Goal: Book appointment/travel/reservation

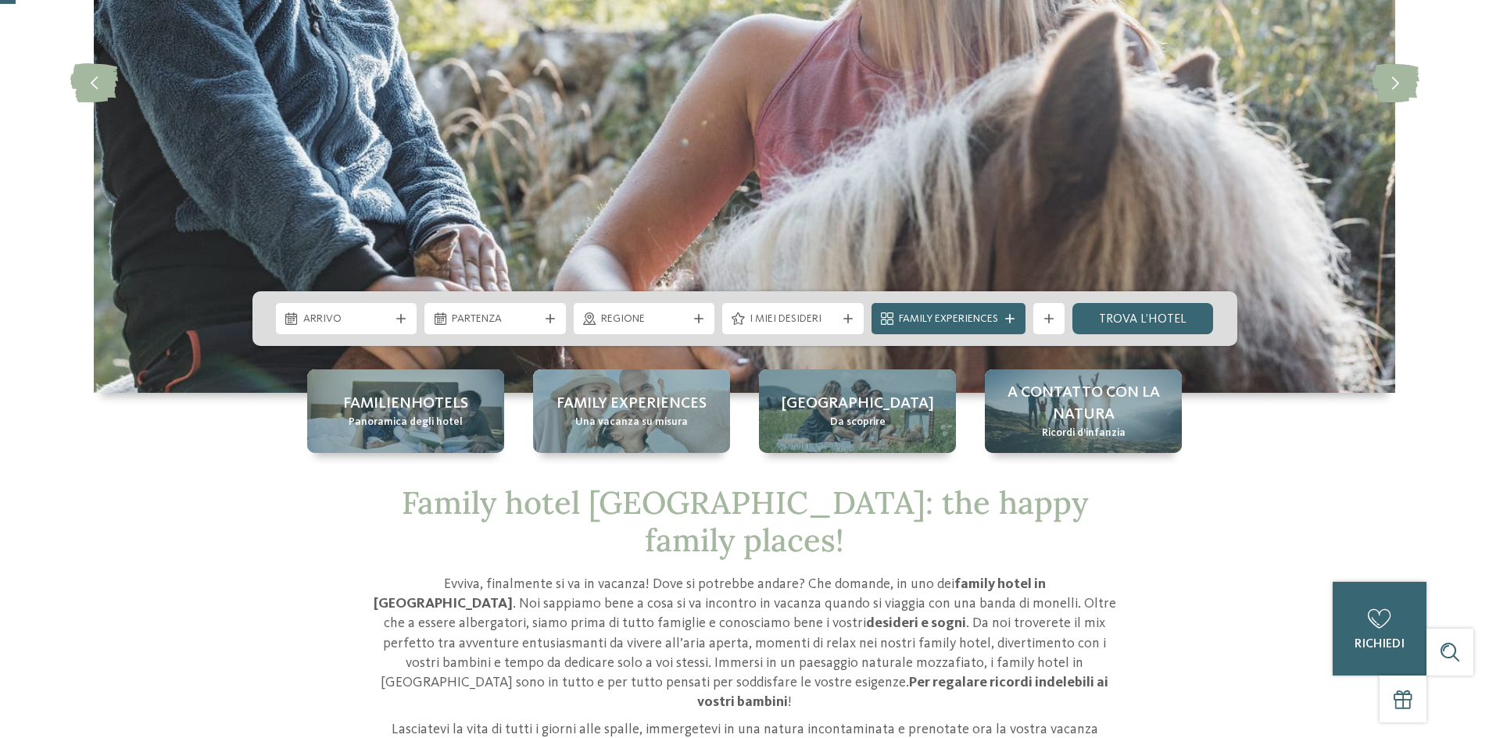
scroll to position [313, 0]
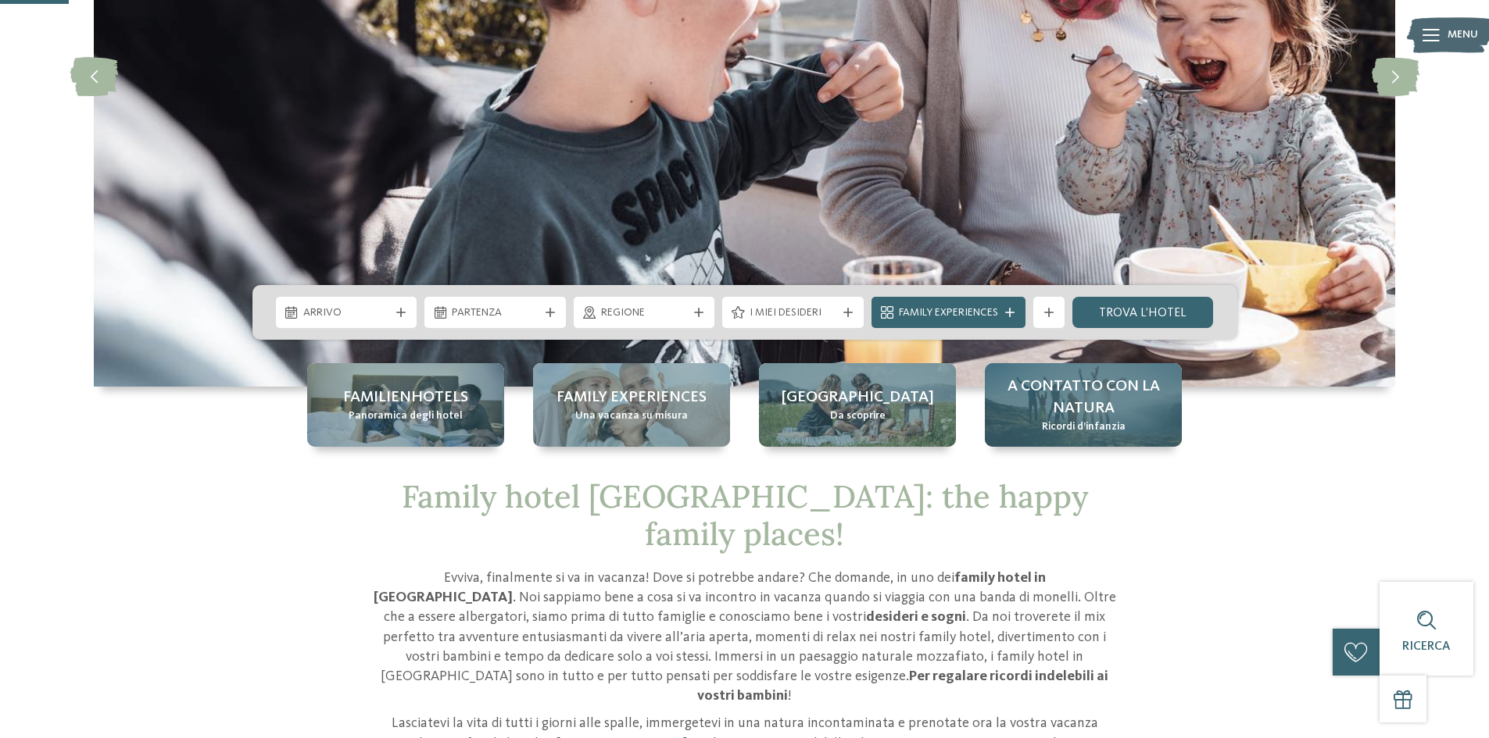
click at [1092, 411] on span "A contatto con la natura" at bounding box center [1083, 398] width 166 height 44
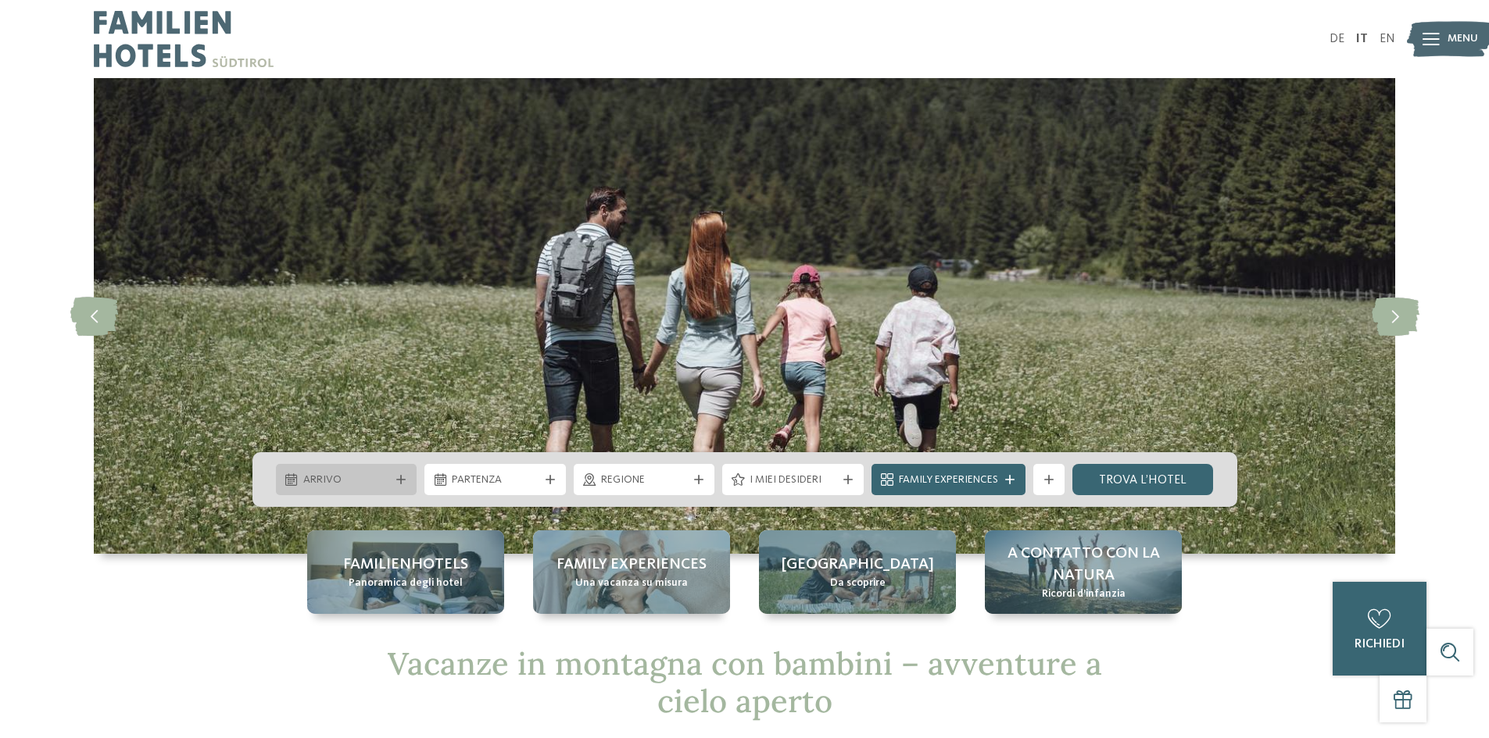
click at [349, 485] on span "Arrivo" at bounding box center [346, 481] width 87 height 16
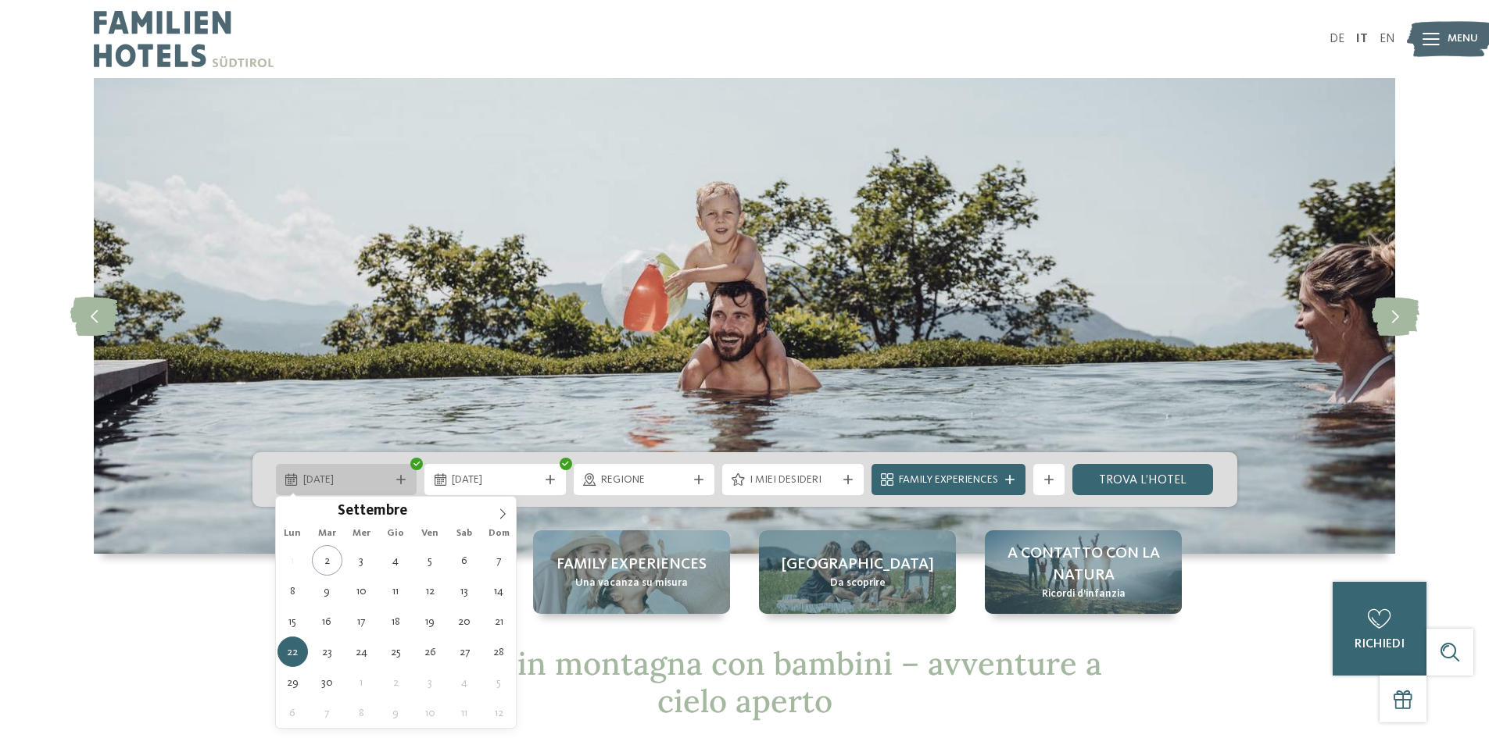
click at [363, 474] on span "[DATE]" at bounding box center [346, 481] width 87 height 16
type div "[DATE]"
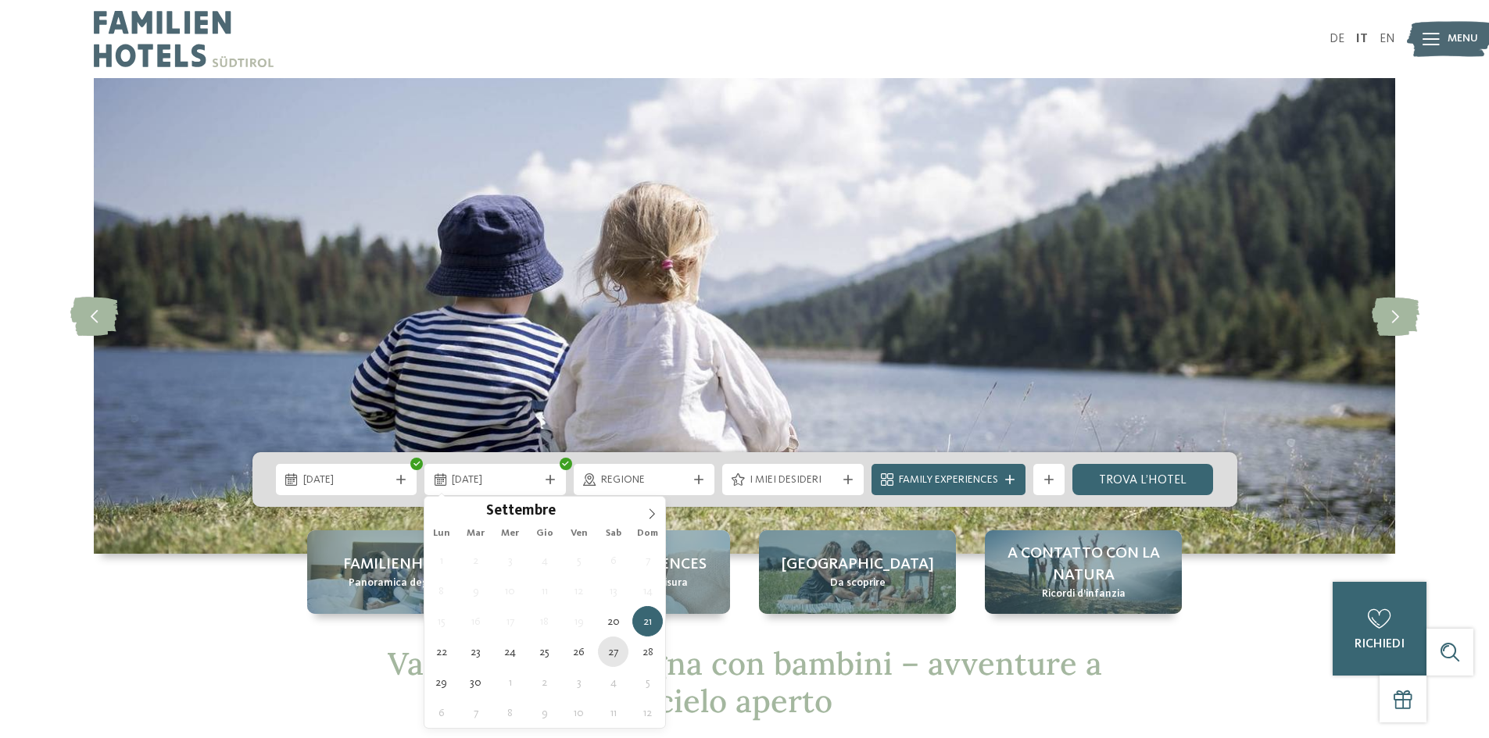
type div "[DATE]"
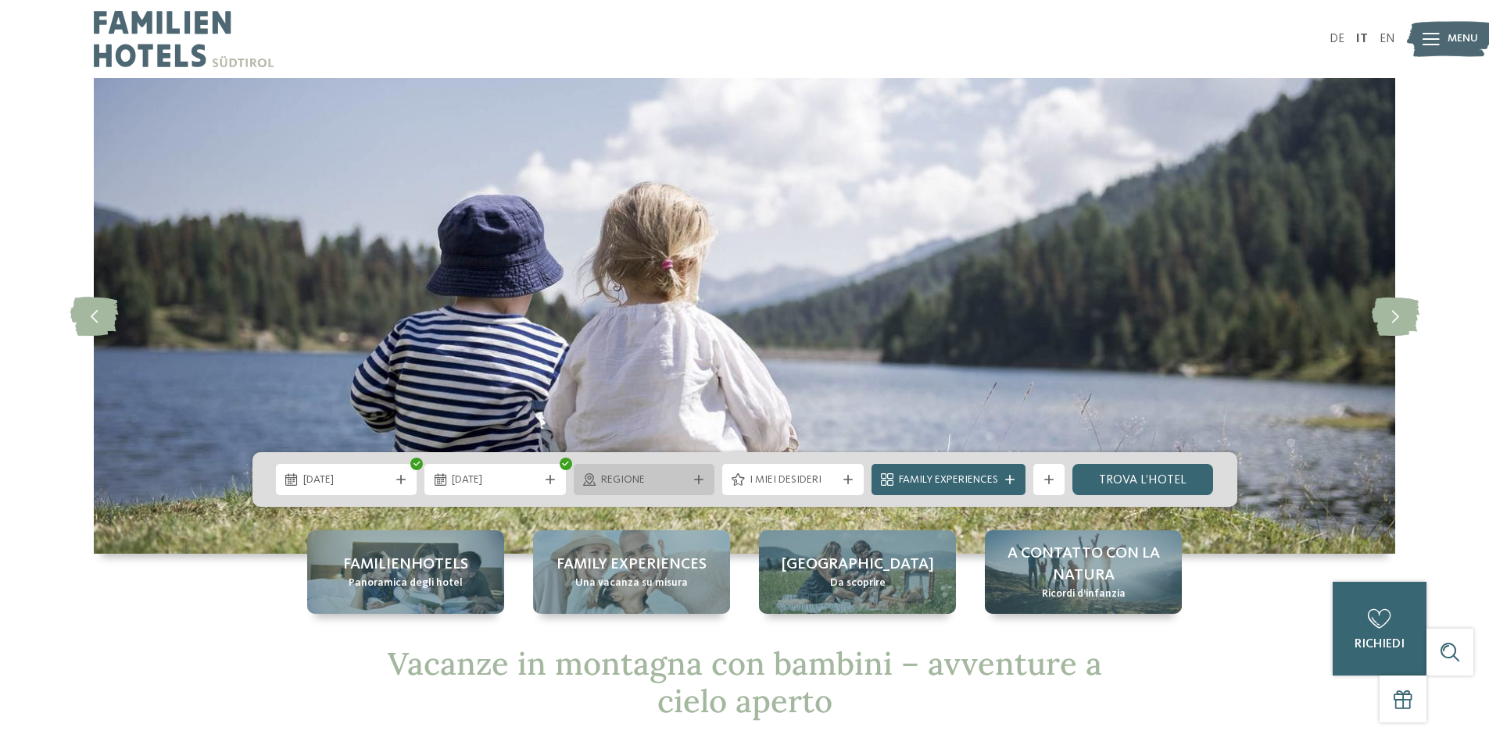
click at [639, 484] on span "Regione" at bounding box center [644, 481] width 87 height 16
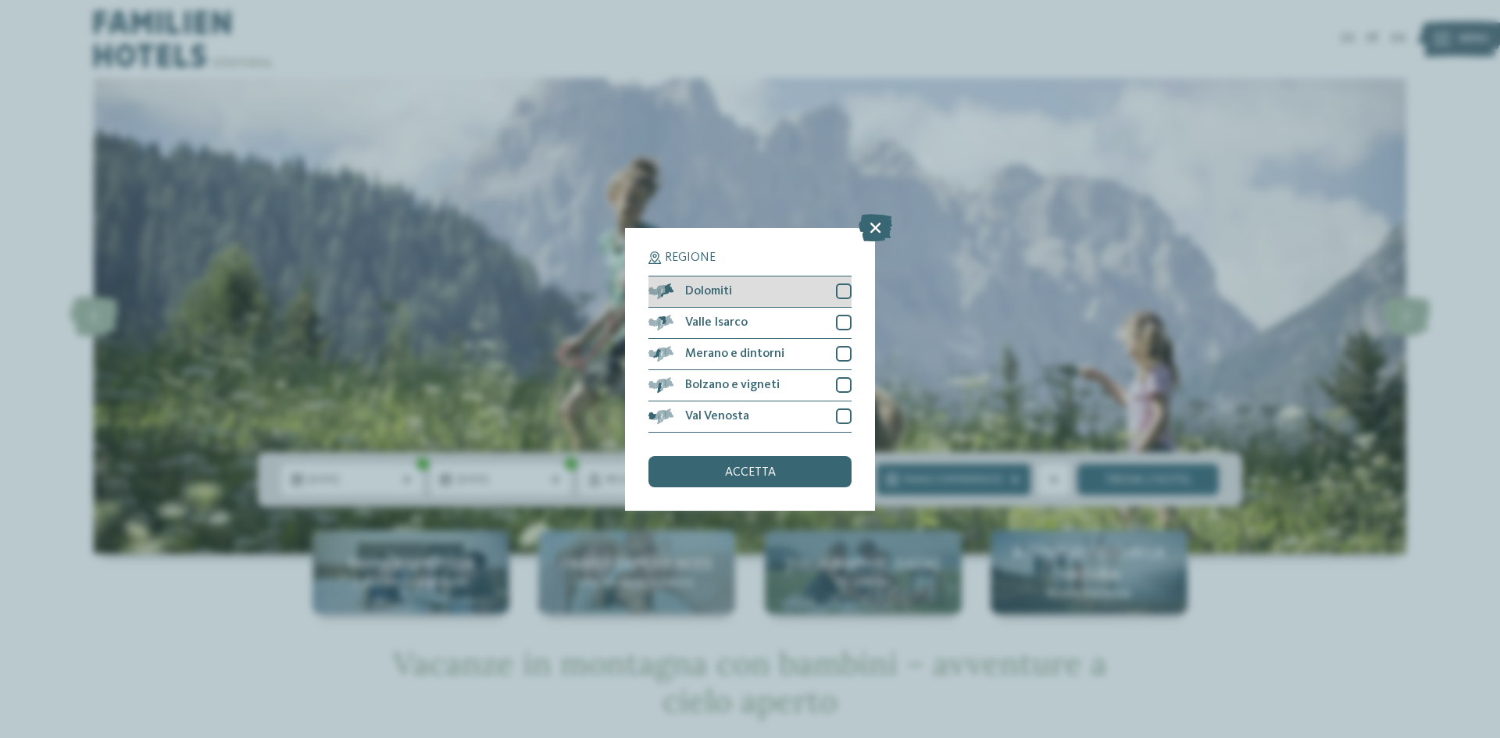
click at [760, 297] on div "Dolomiti" at bounding box center [750, 292] width 203 height 31
click at [754, 467] on span "accetta" at bounding box center [750, 472] width 51 height 13
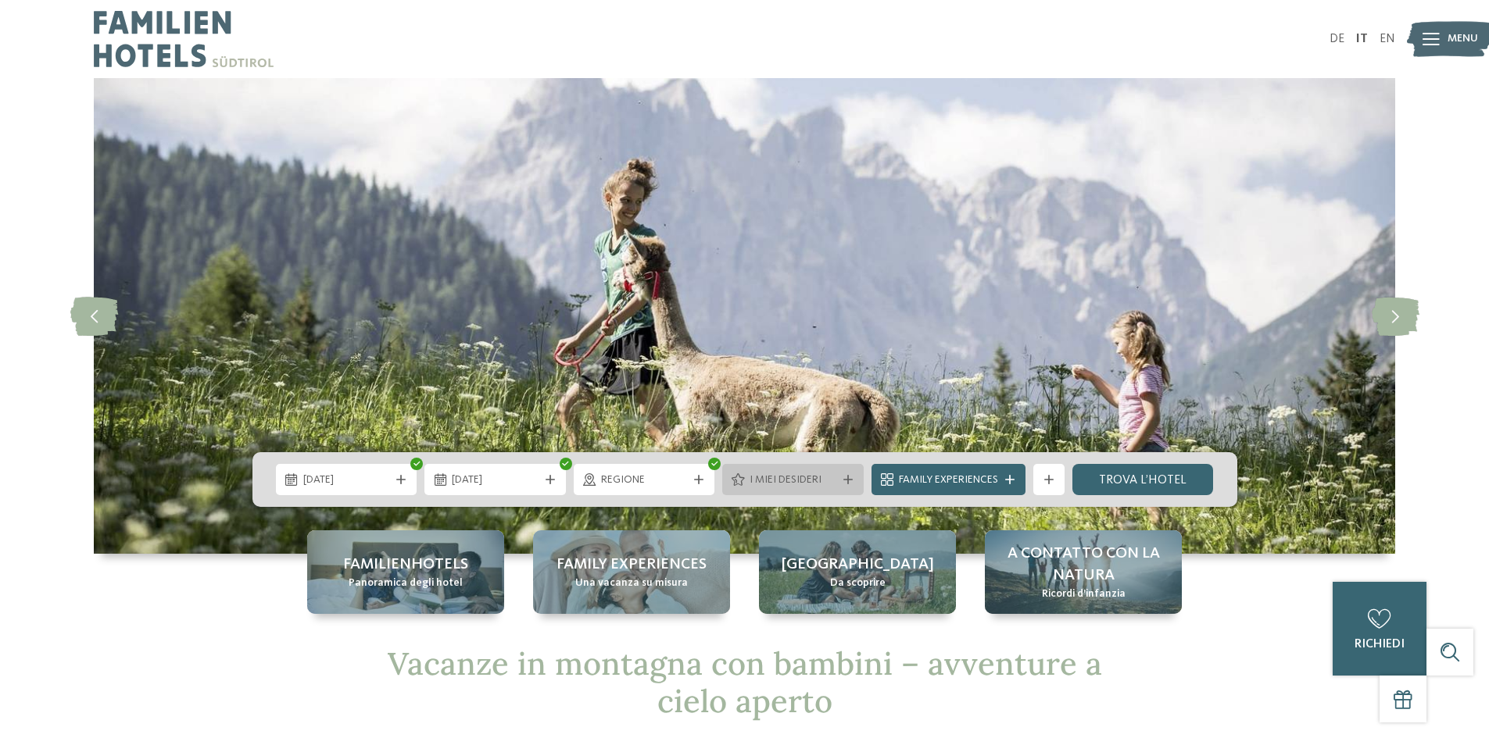
click at [813, 485] on span "I miei desideri" at bounding box center [792, 481] width 87 height 16
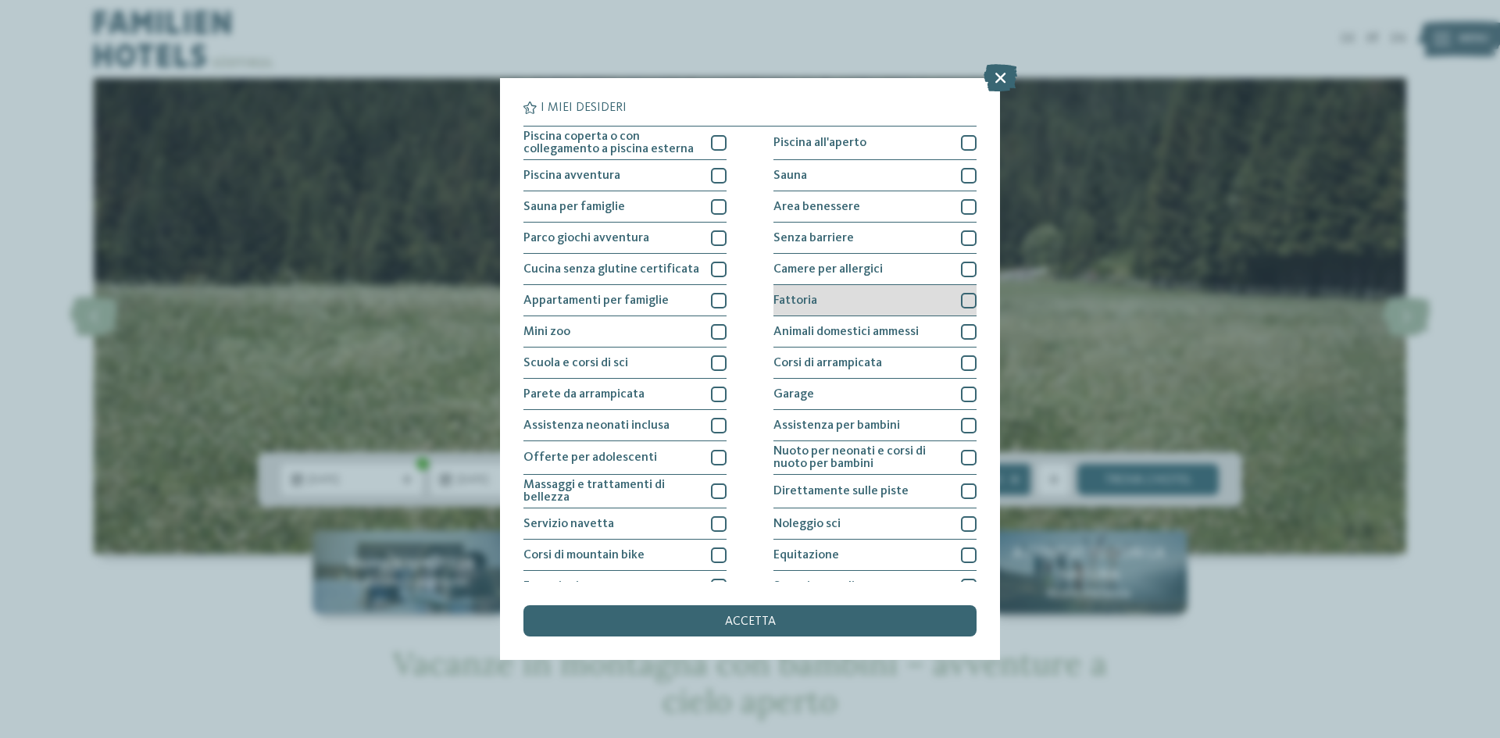
click at [961, 299] on div at bounding box center [969, 301] width 16 height 16
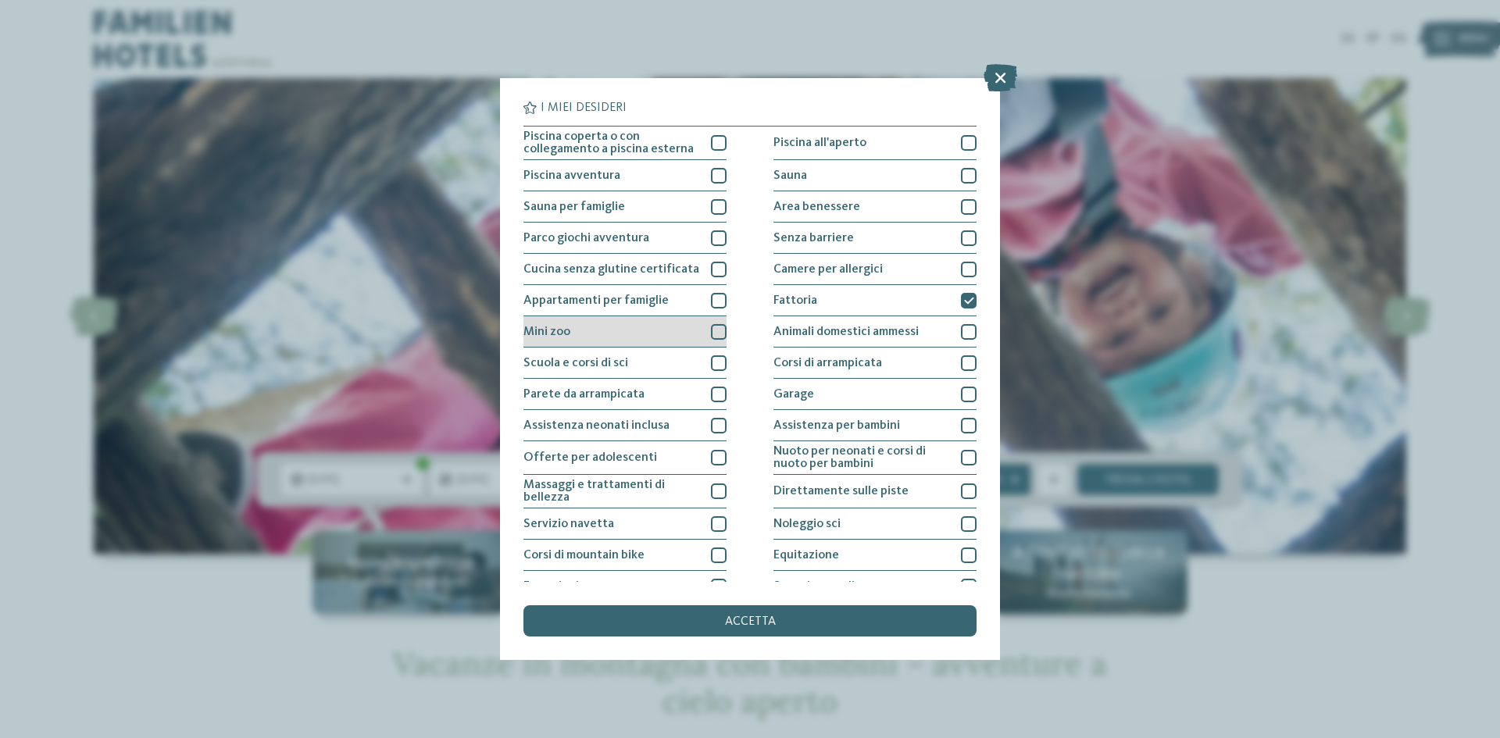
click at [715, 328] on div at bounding box center [719, 332] width 16 height 16
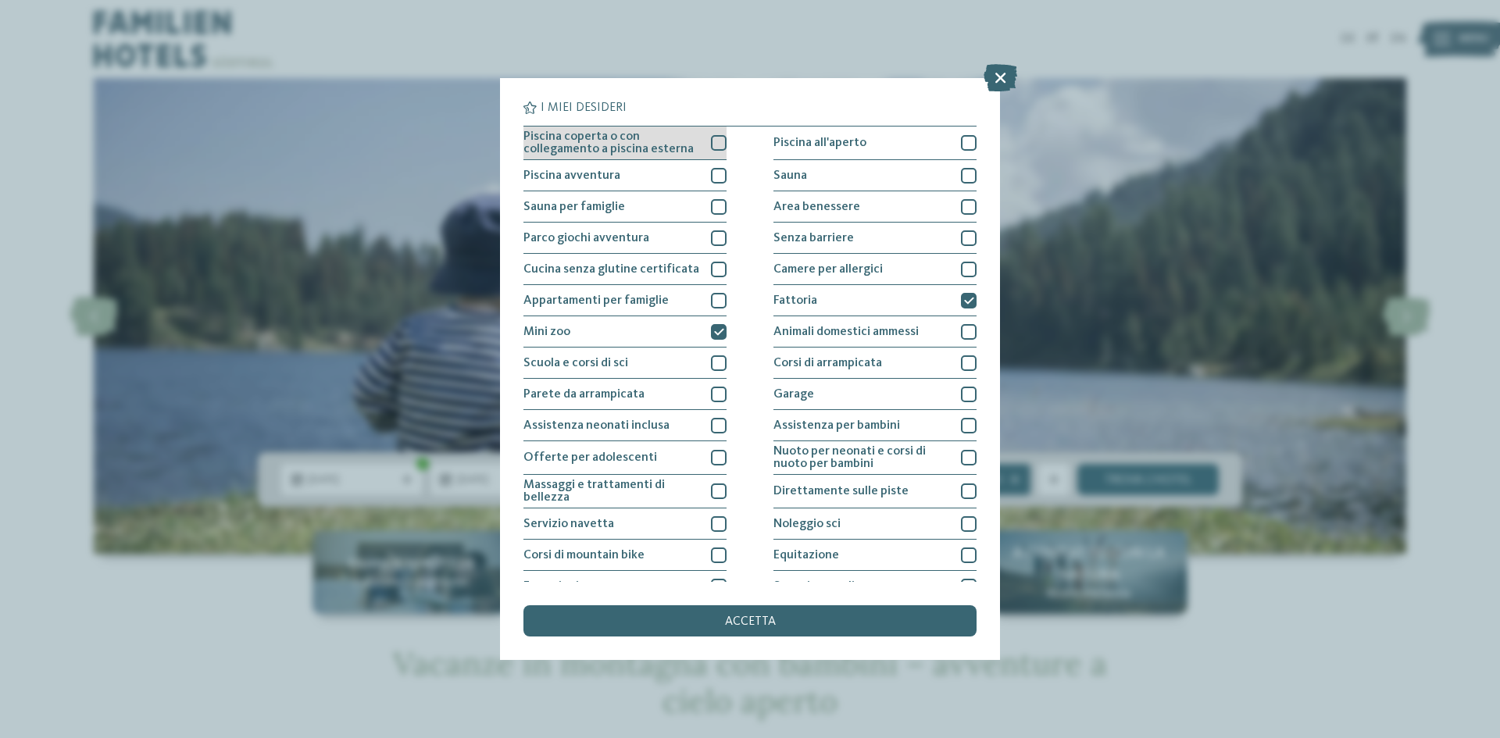
click at [713, 138] on div at bounding box center [719, 143] width 16 height 16
click at [966, 420] on div at bounding box center [969, 426] width 16 height 16
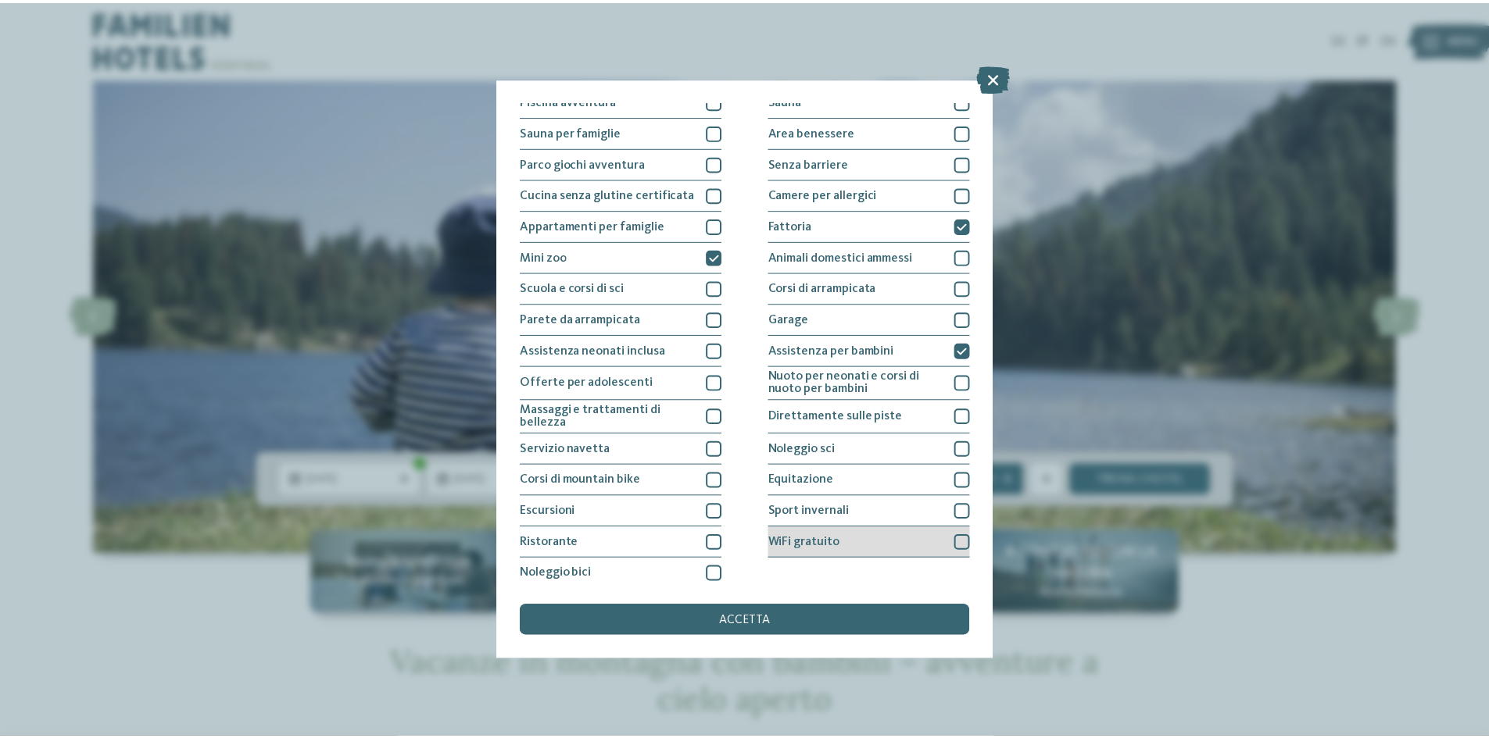
scroll to position [83, 0]
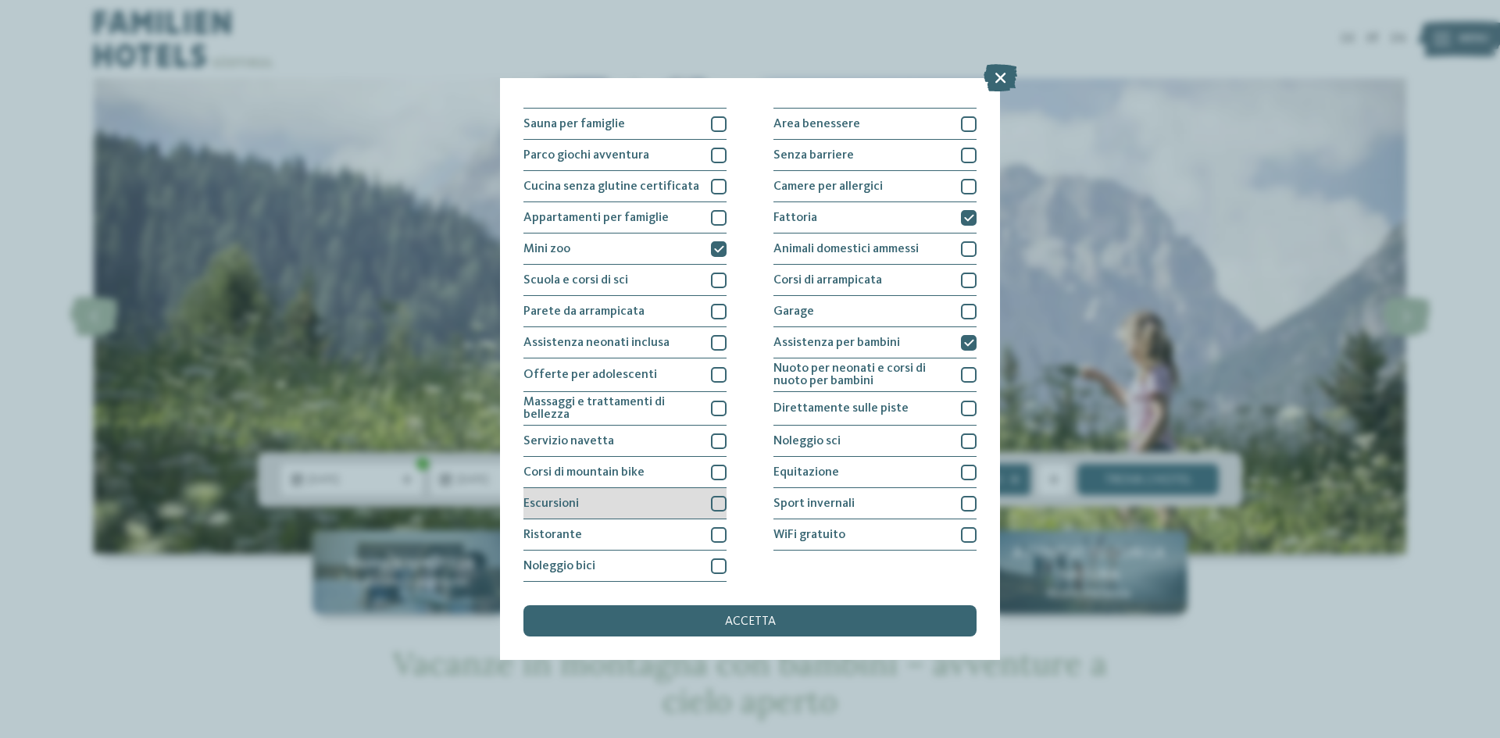
click at [711, 503] on div at bounding box center [719, 504] width 16 height 16
click at [741, 620] on span "accetta" at bounding box center [750, 622] width 51 height 13
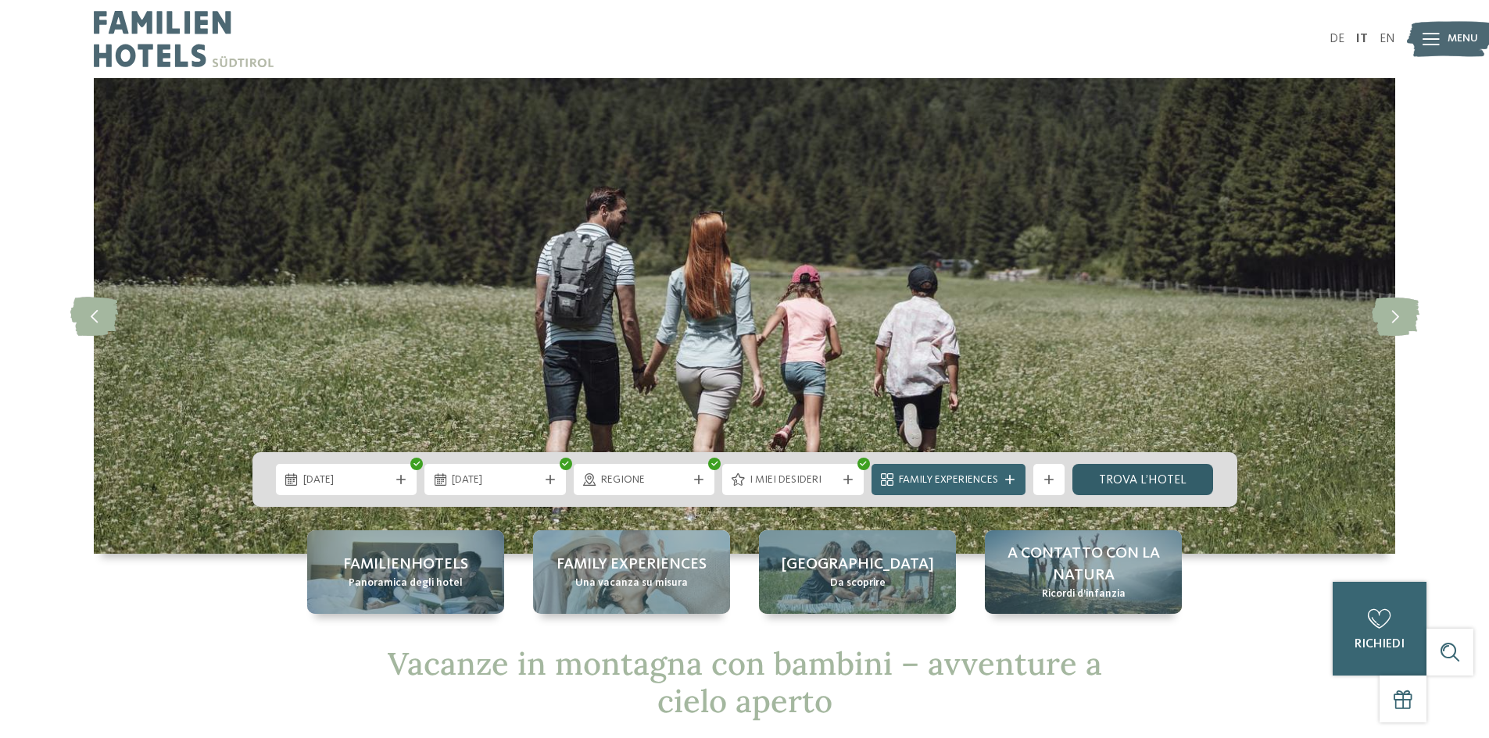
click at [1111, 474] on link "trova l’hotel" at bounding box center [1142, 479] width 141 height 31
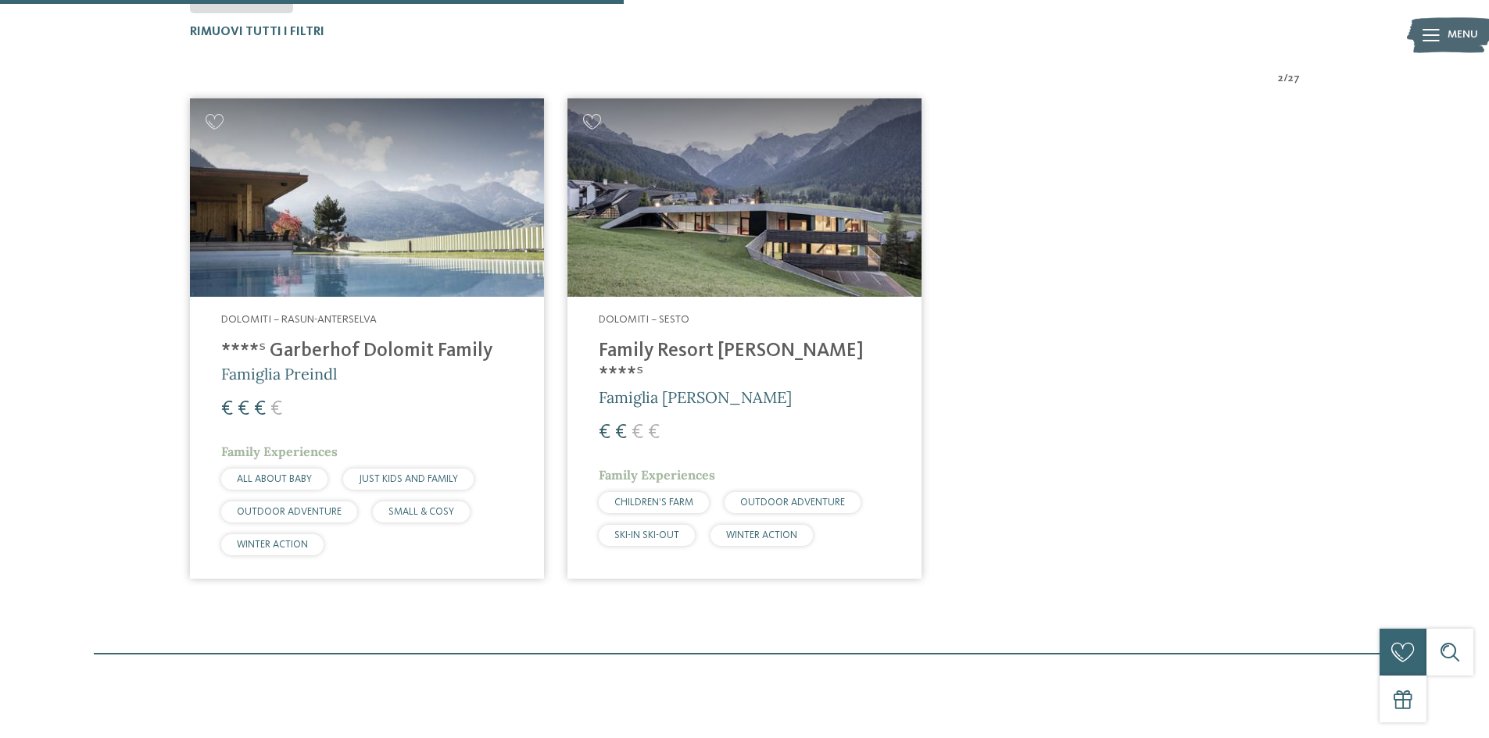
scroll to position [552, 0]
click at [679, 358] on h4 "Family Resort [PERSON_NAME] ****ˢ" at bounding box center [744, 362] width 291 height 47
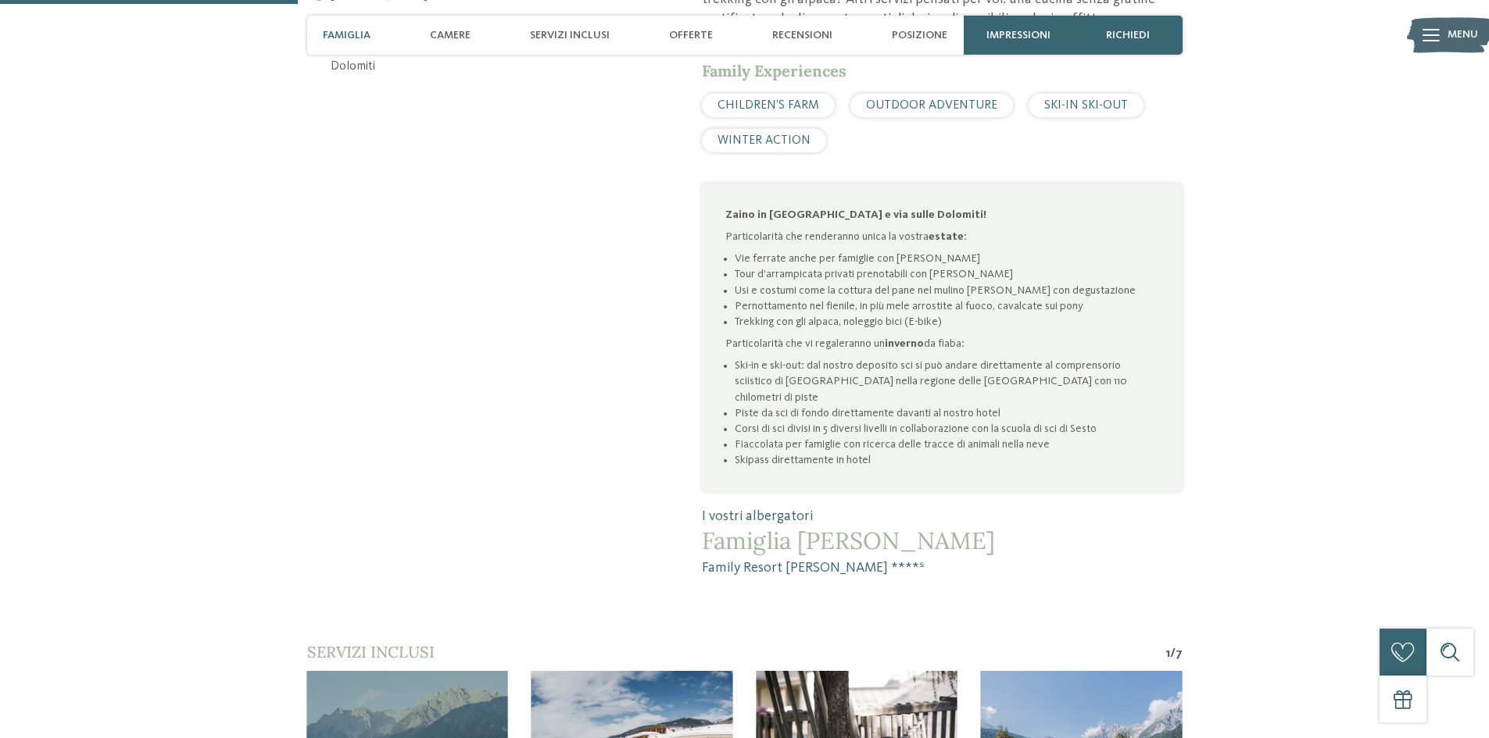
scroll to position [1328, 0]
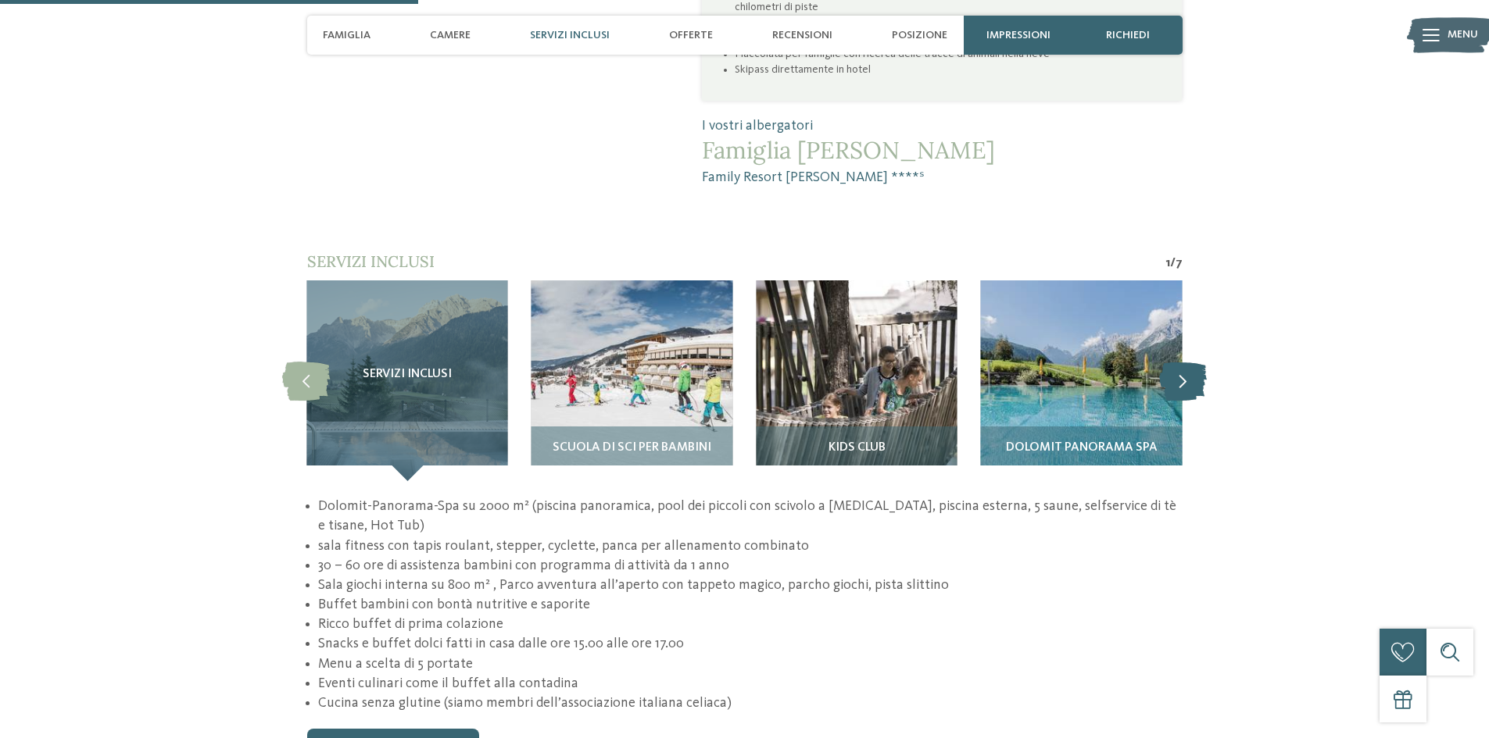
click at [1176, 361] on icon at bounding box center [1183, 380] width 48 height 39
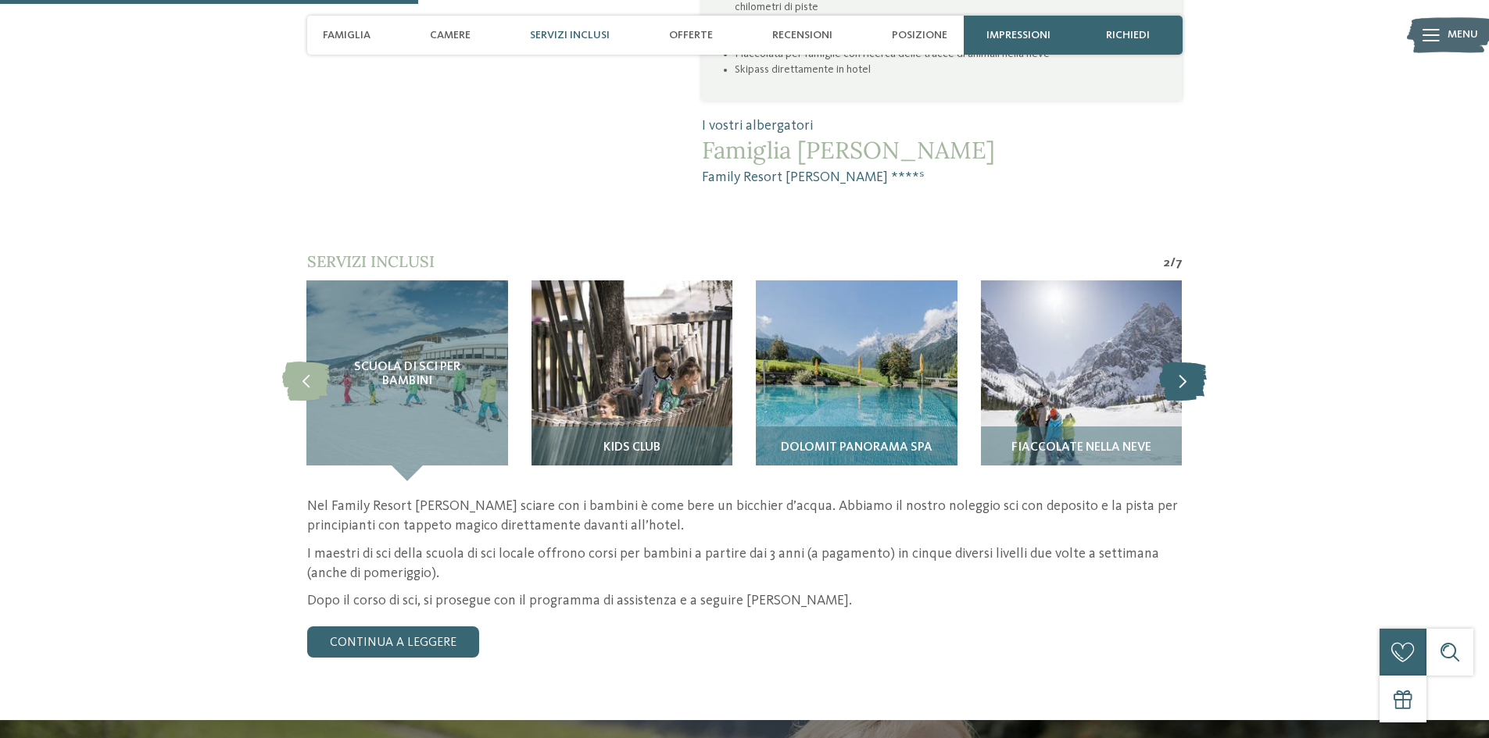
click at [1175, 361] on icon at bounding box center [1183, 380] width 48 height 39
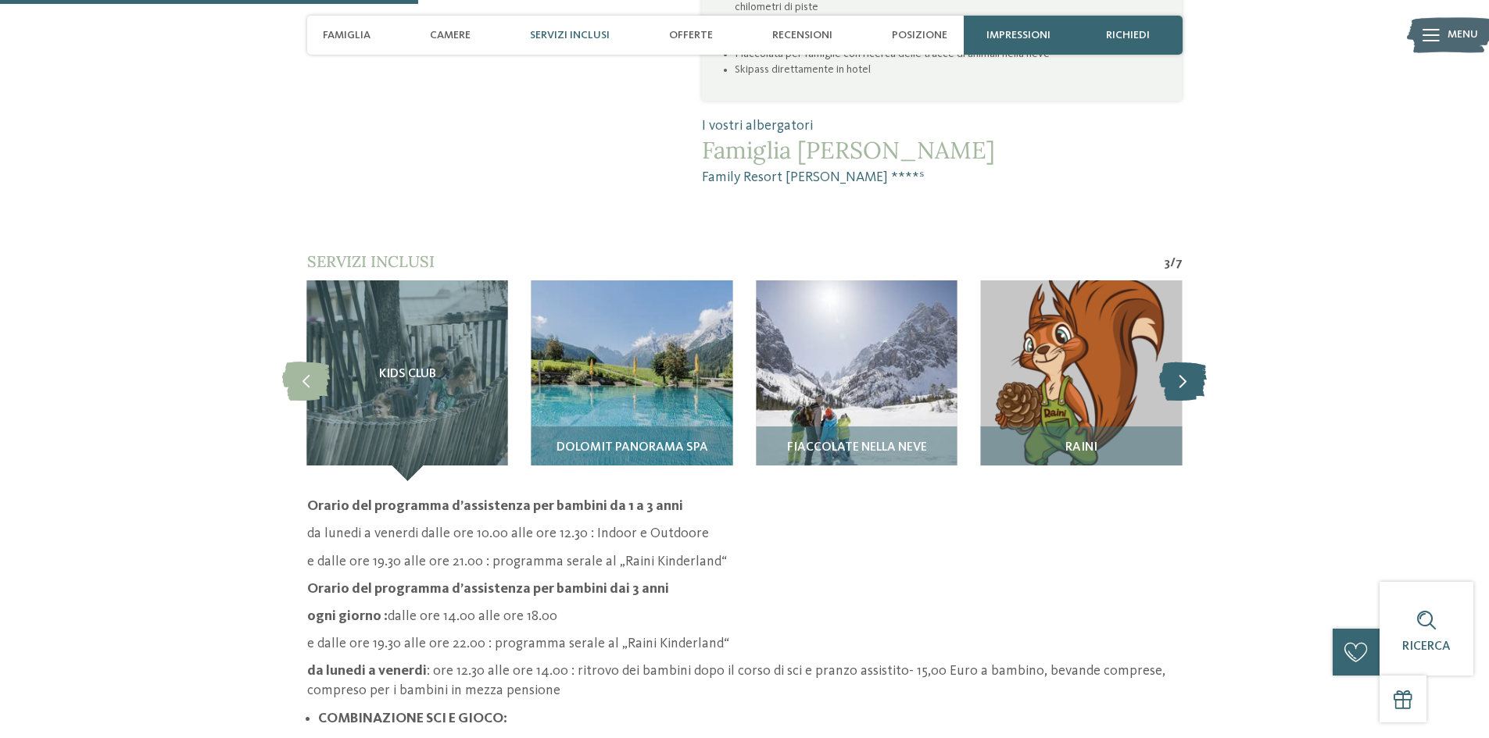
click at [1174, 361] on icon at bounding box center [1183, 380] width 48 height 39
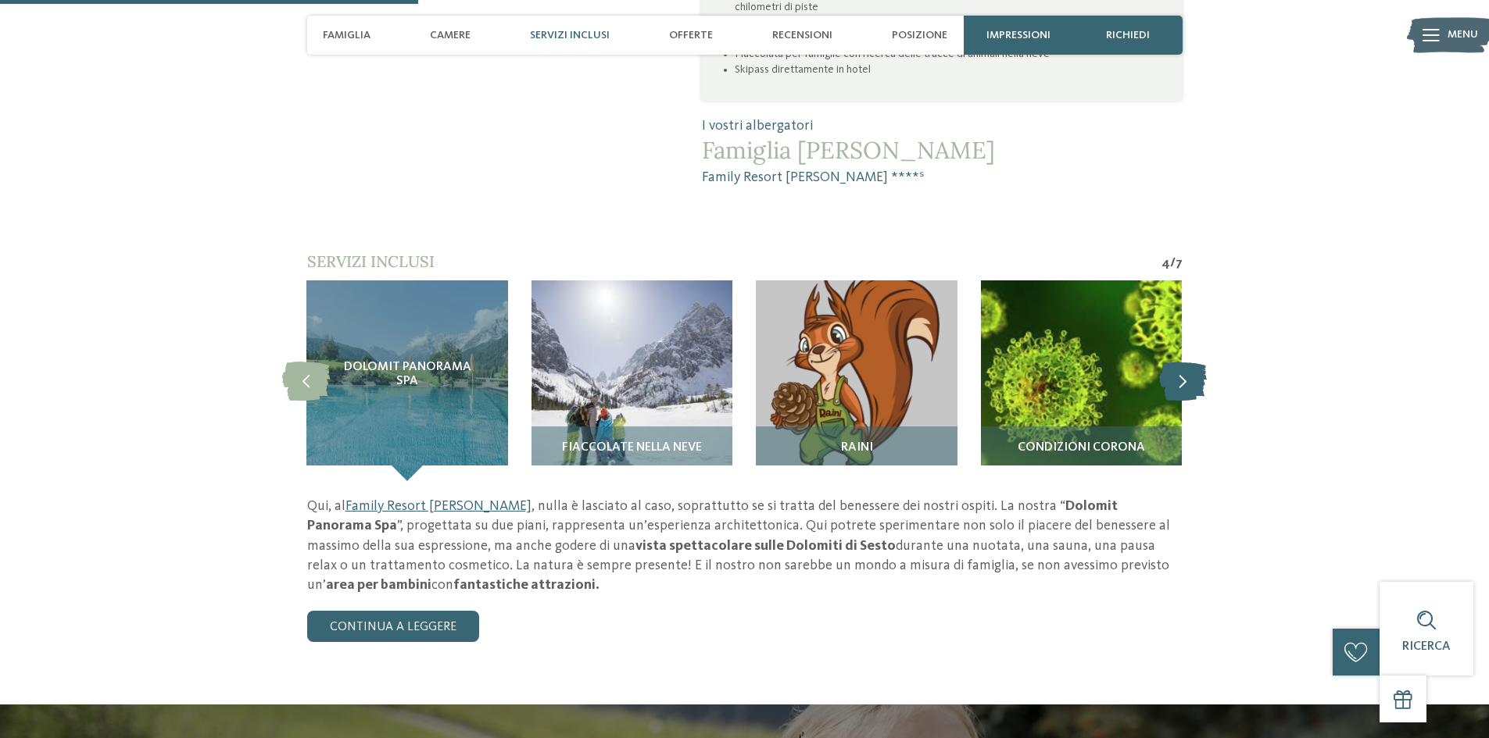
click at [1183, 361] on icon at bounding box center [1183, 380] width 48 height 39
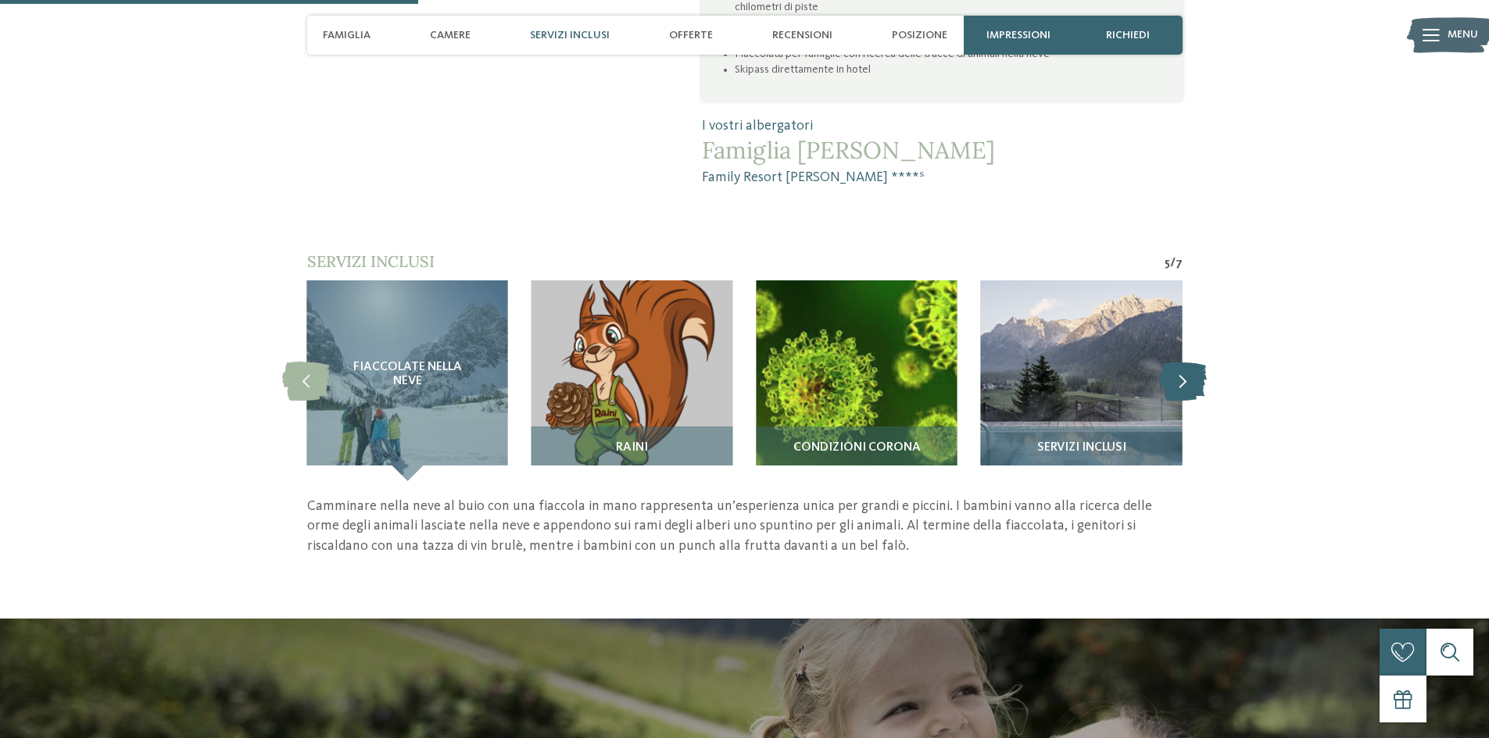
click at [1181, 361] on icon at bounding box center [1183, 380] width 48 height 39
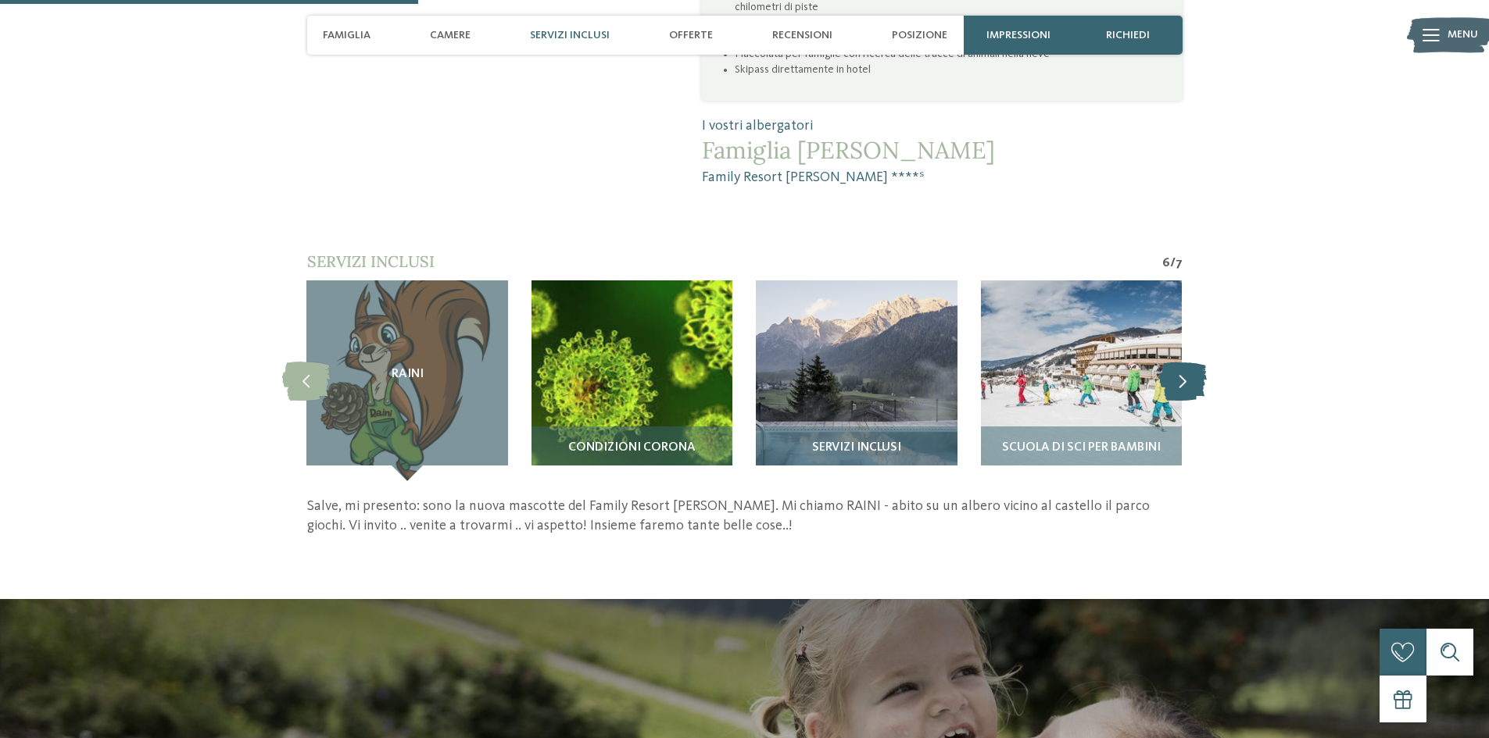
click at [1181, 361] on icon at bounding box center [1183, 380] width 48 height 39
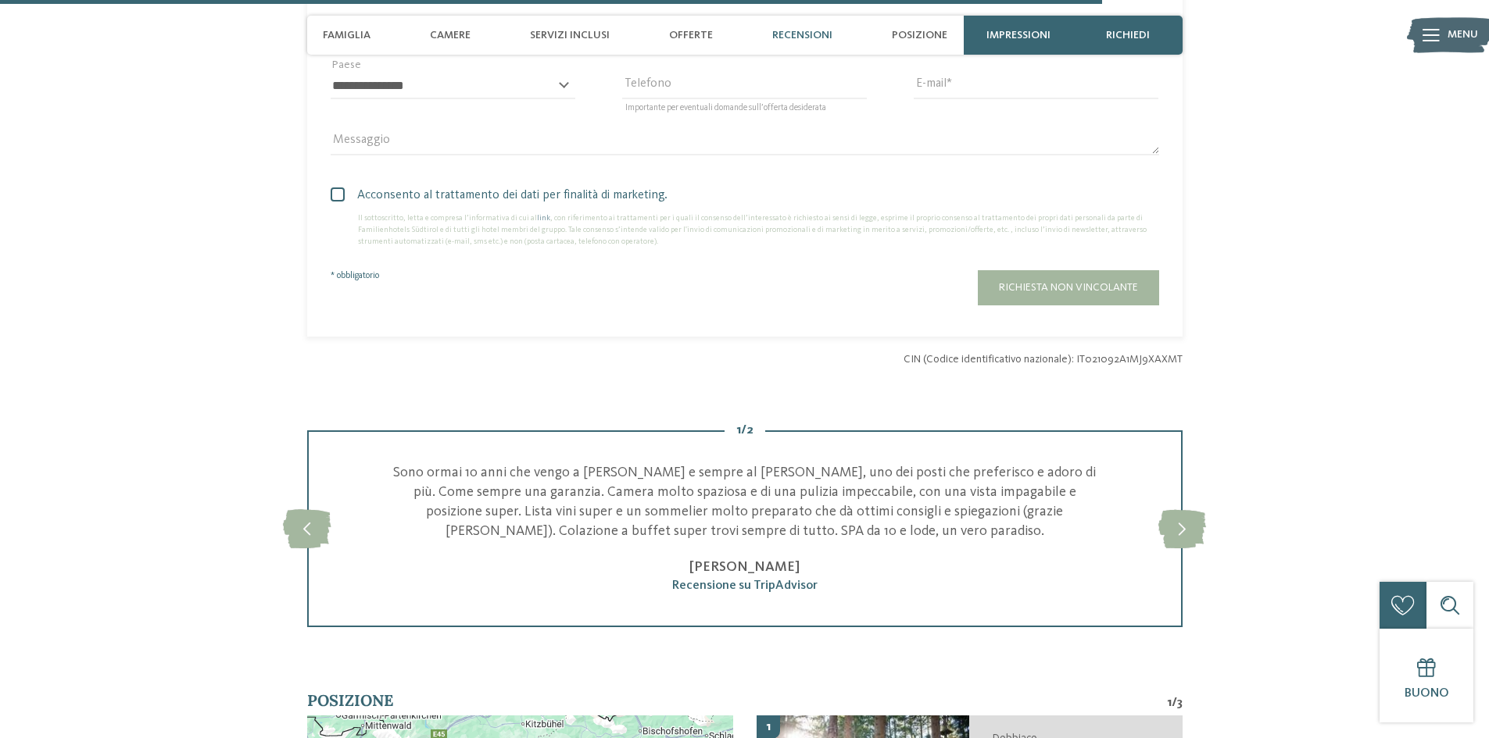
scroll to position [3829, 0]
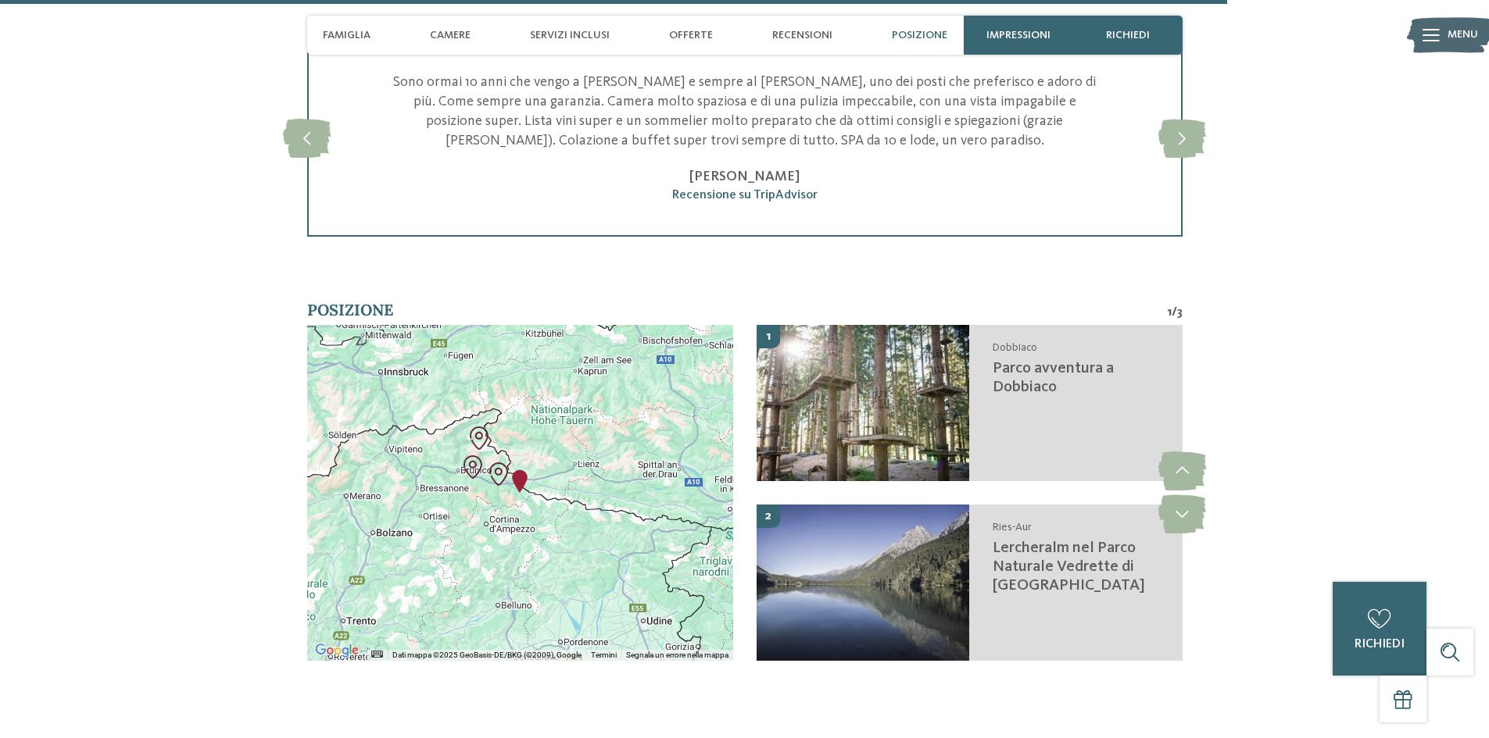
click at [520, 470] on img "Family Resort Rainer" at bounding box center [519, 481] width 23 height 23
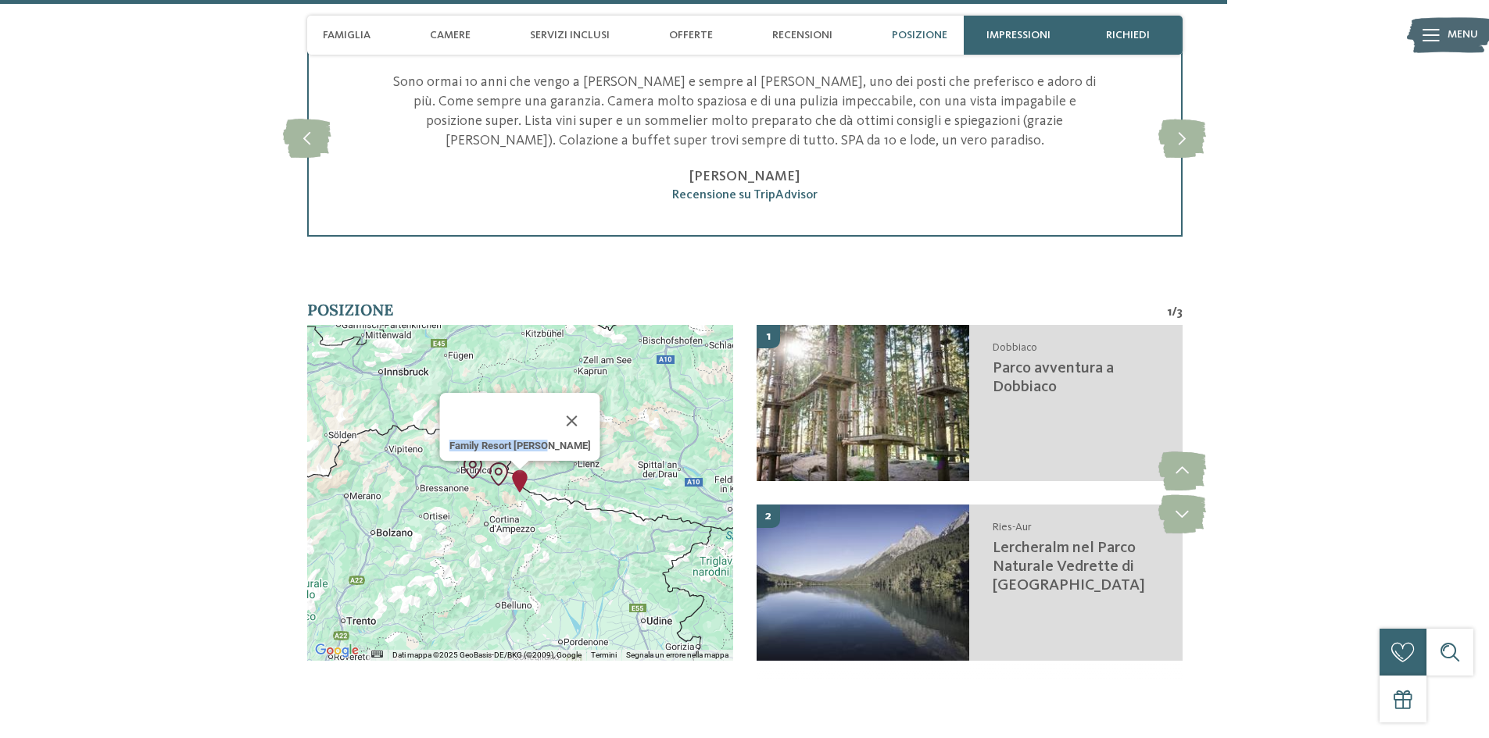
drag, startPoint x: 567, startPoint y: 393, endPoint x: 473, endPoint y: 391, distance: 94.6
click at [473, 393] on div "Family Resort Rainer" at bounding box center [520, 427] width 160 height 68
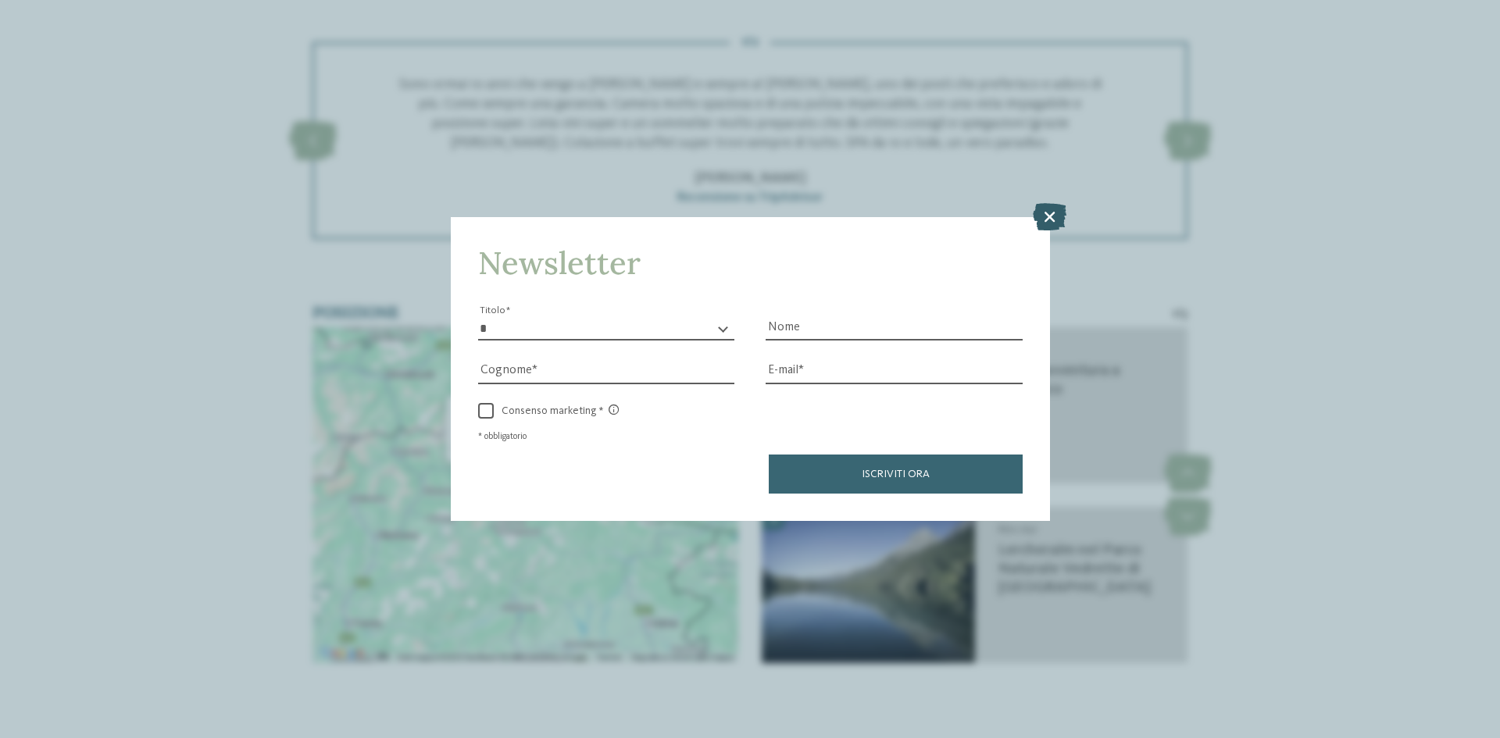
click at [1043, 214] on icon at bounding box center [1050, 216] width 34 height 27
